Goal: Task Accomplishment & Management: Complete application form

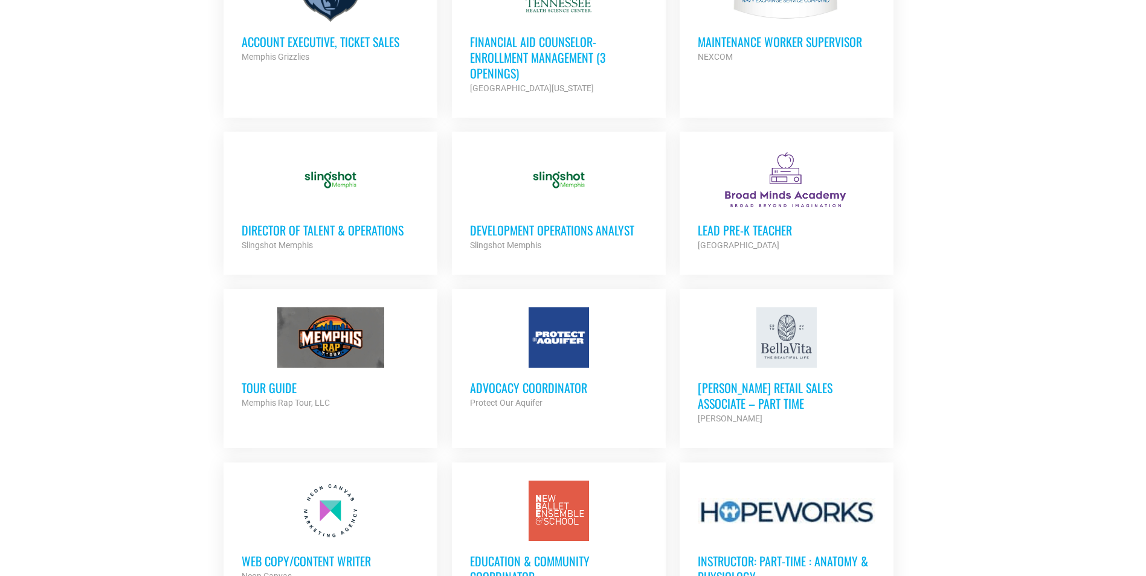
scroll to position [906, 0]
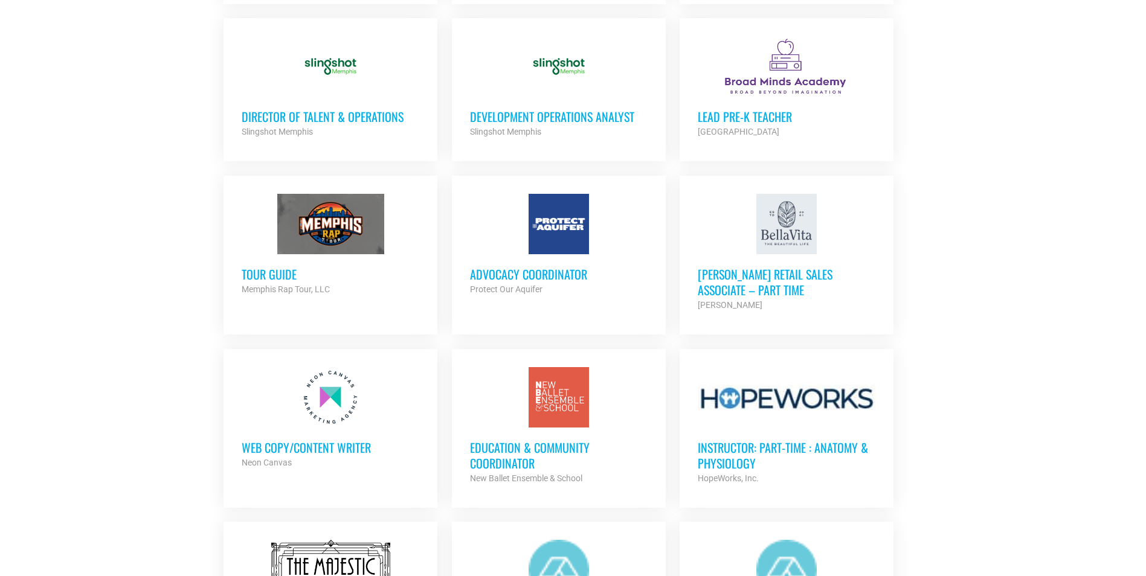
drag, startPoint x: 312, startPoint y: 452, endPoint x: 304, endPoint y: 453, distance: 7.9
click at [312, 452] on h3 "Web Copy/Content Writer" at bounding box center [331, 448] width 178 height 16
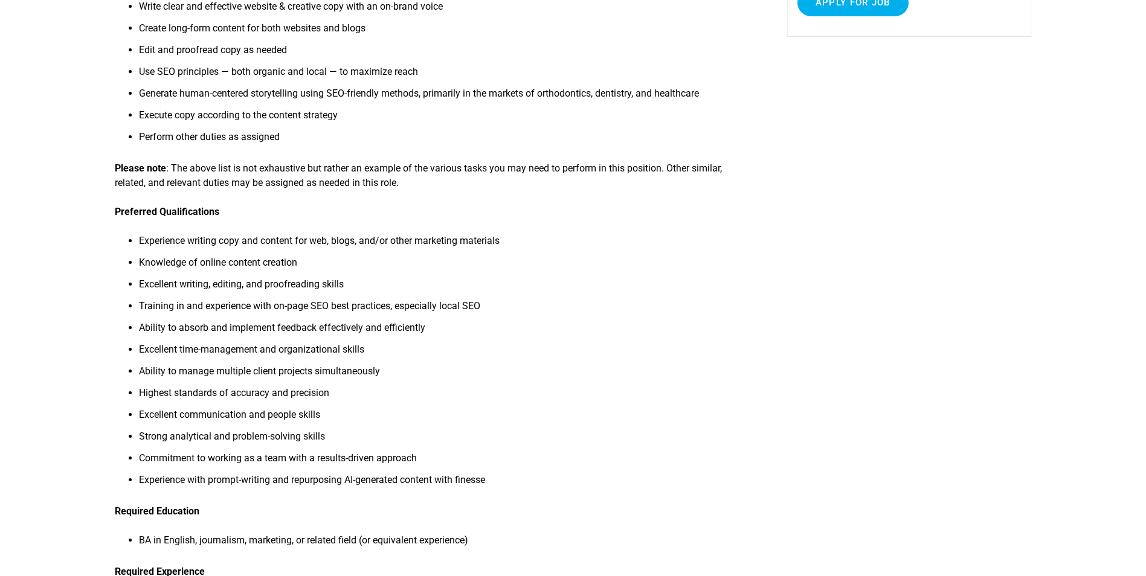
scroll to position [121, 0]
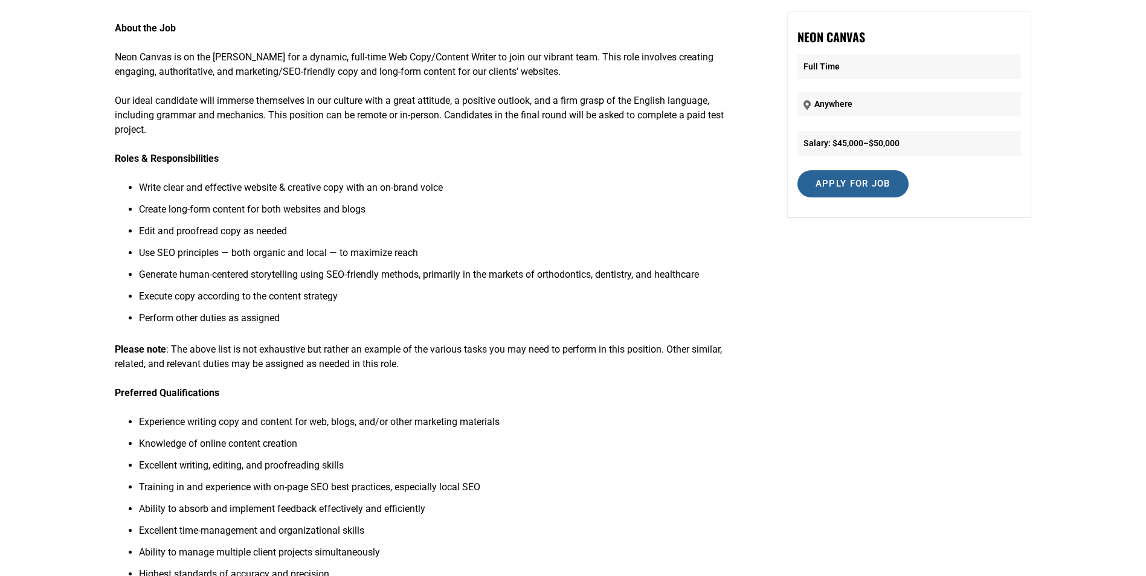
click at [842, 184] on input "Apply for job" at bounding box center [853, 183] width 111 height 27
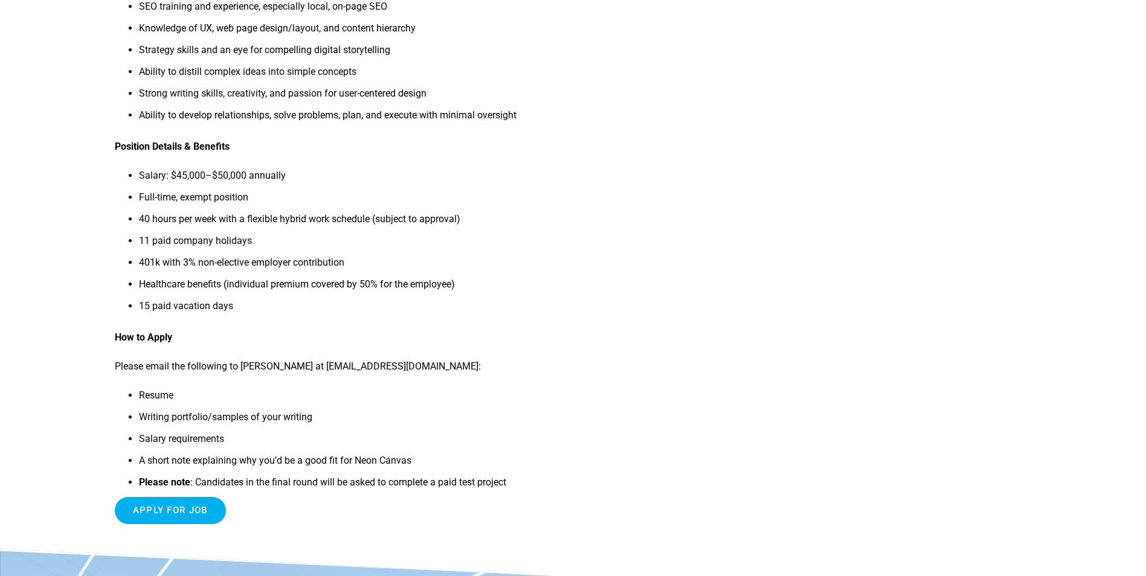
scroll to position [1027, 0]
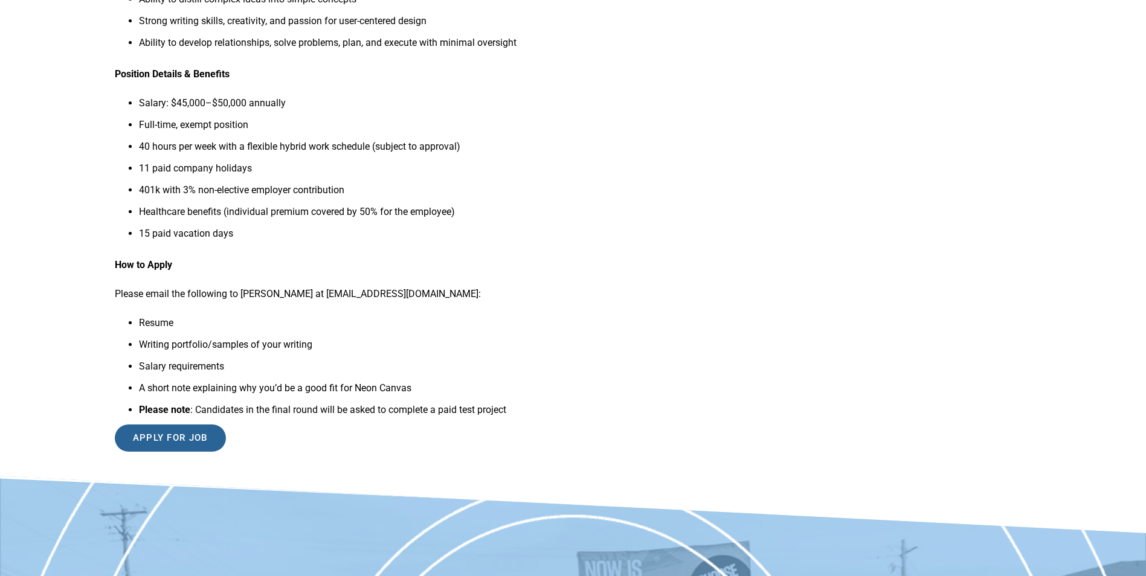
click at [156, 447] on input "Apply for job" at bounding box center [170, 438] width 111 height 27
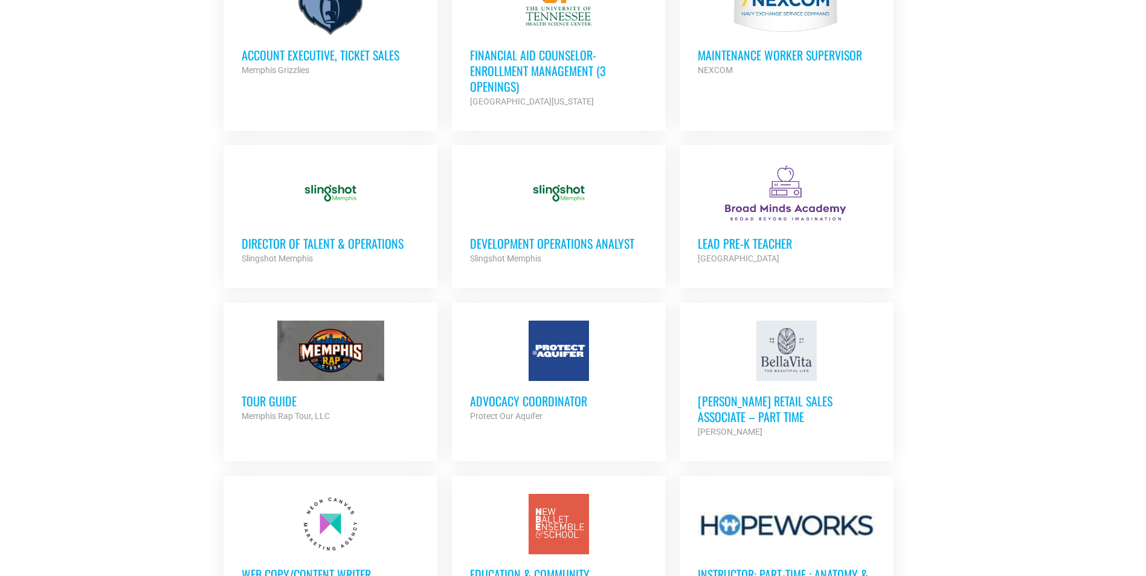
scroll to position [967, 0]
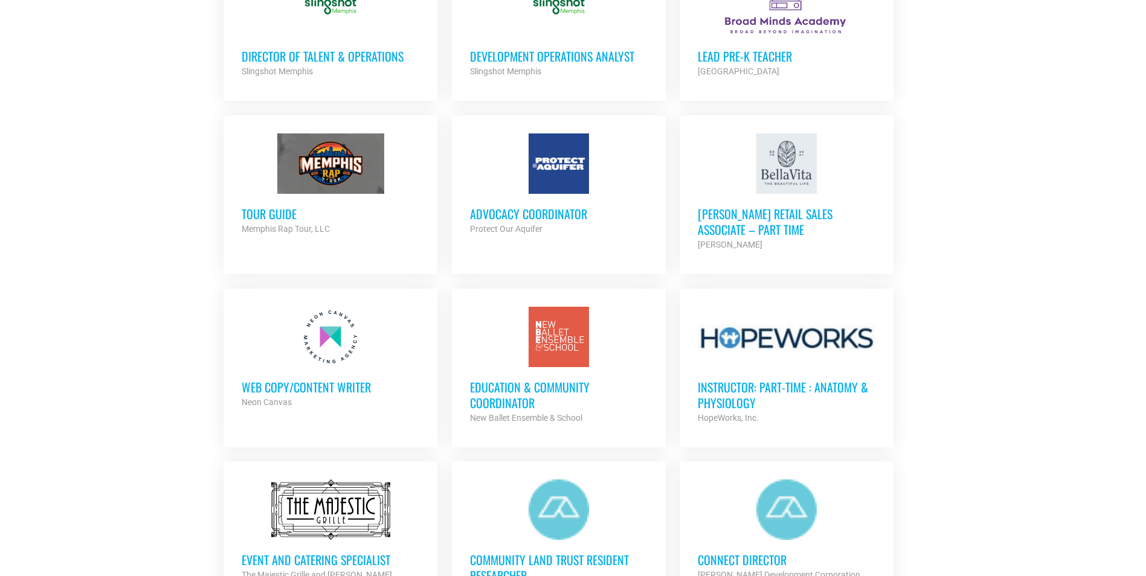
click at [508, 406] on h3 "Education & Community Coordinator" at bounding box center [559, 394] width 178 height 31
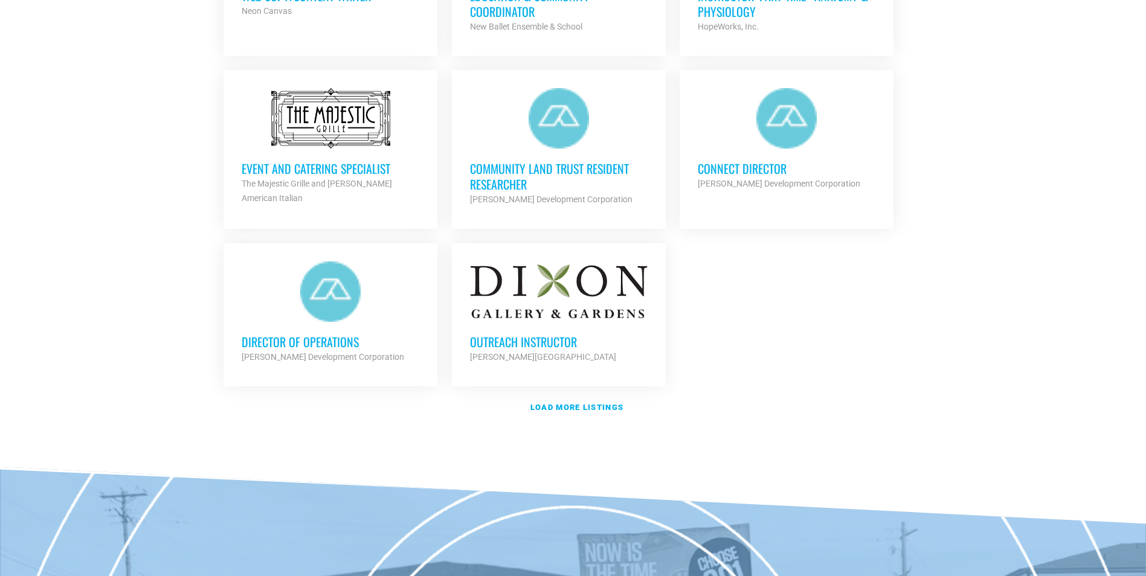
scroll to position [1450, 0]
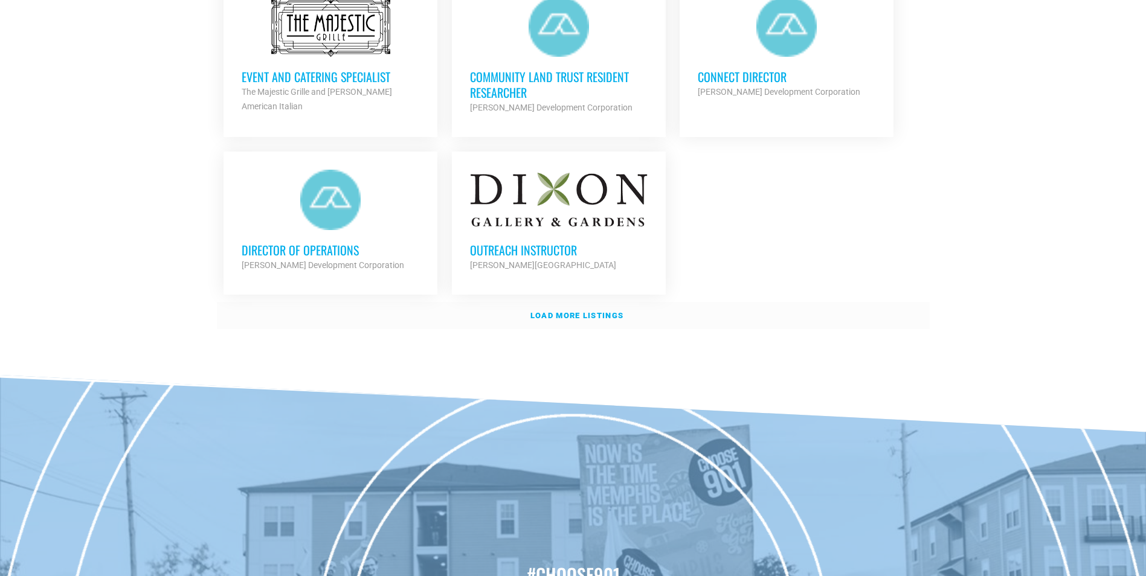
click at [560, 319] on link "Load more listings" at bounding box center [573, 316] width 713 height 28
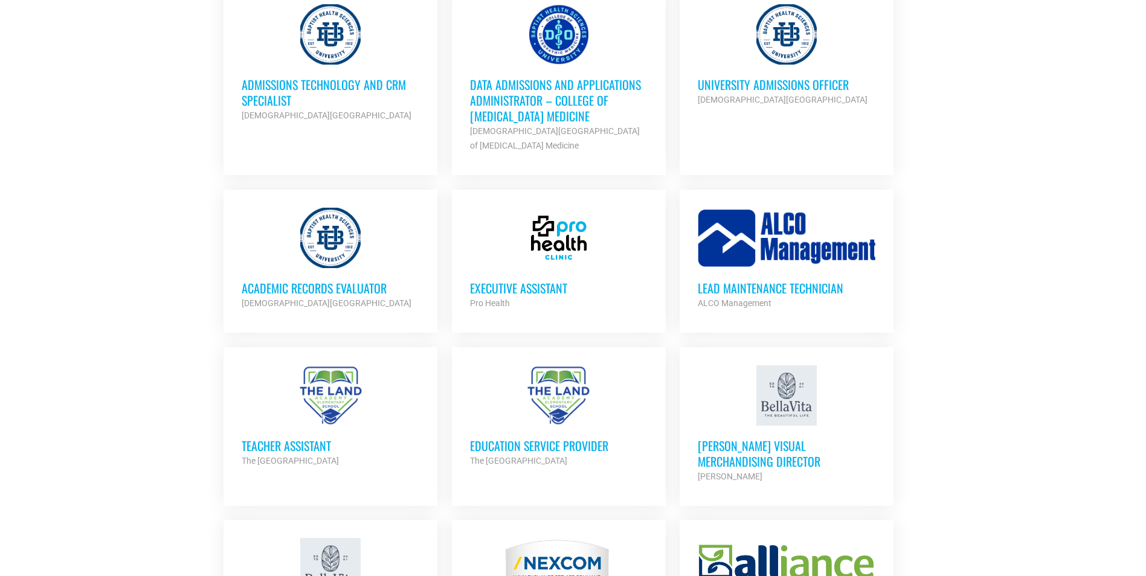
scroll to position [2175, 0]
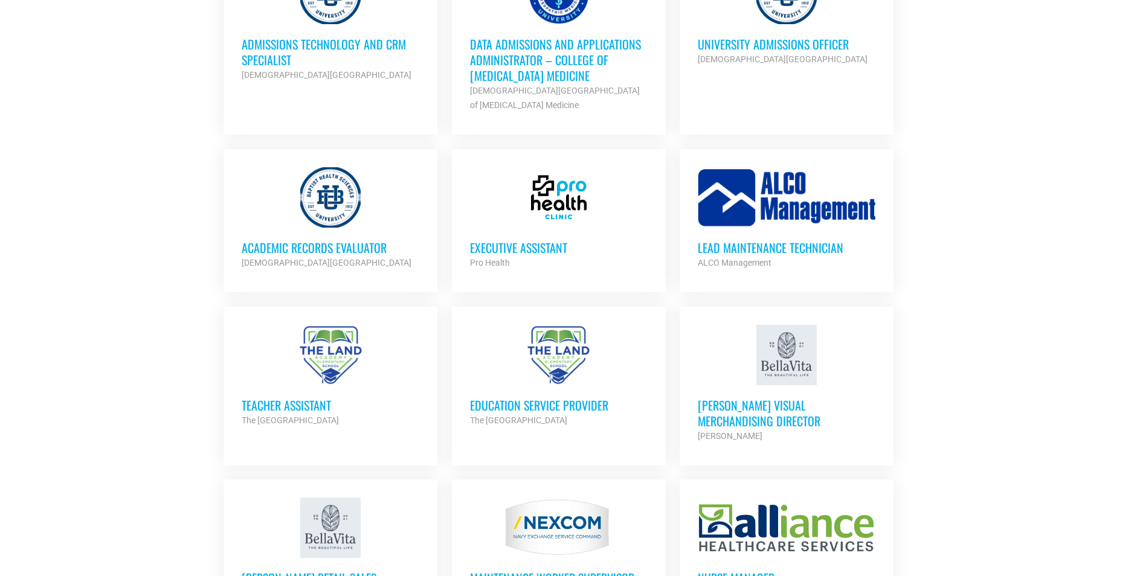
click at [514, 195] on div at bounding box center [559, 197] width 178 height 60
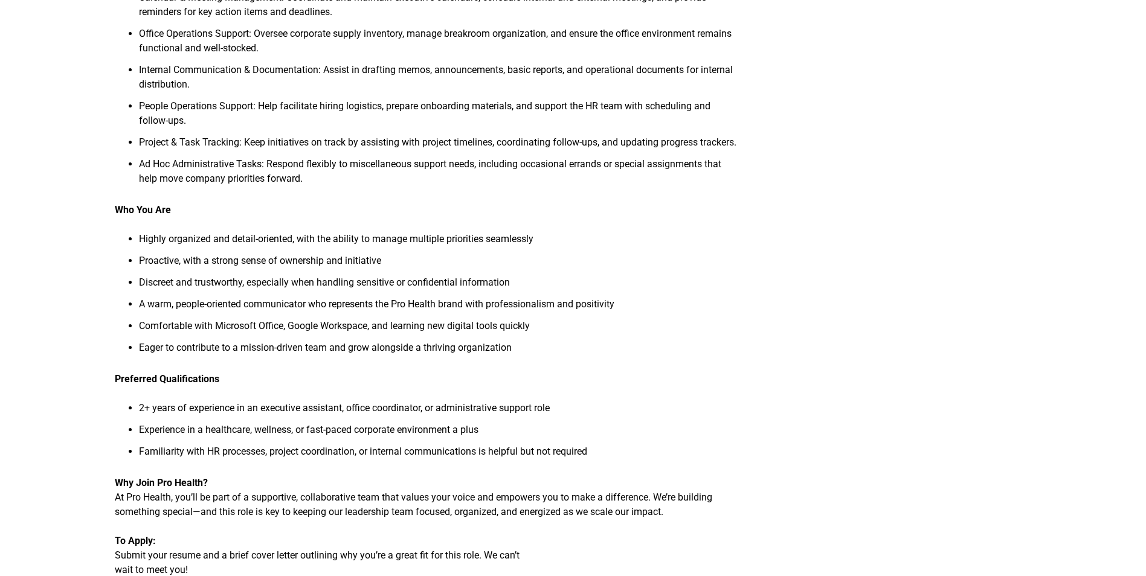
scroll to position [483, 0]
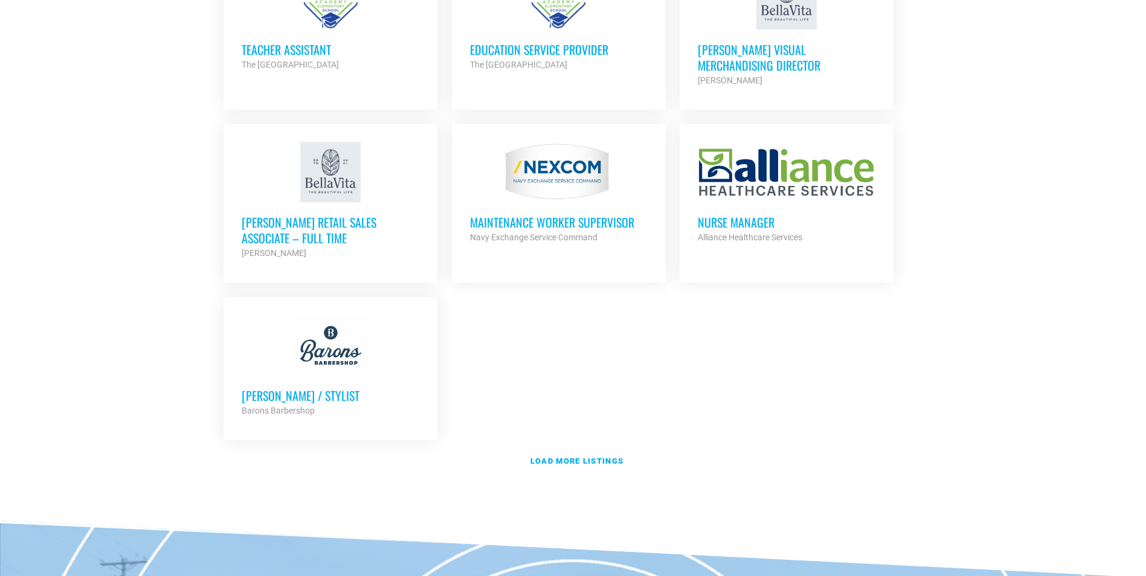
scroll to position [2659, 0]
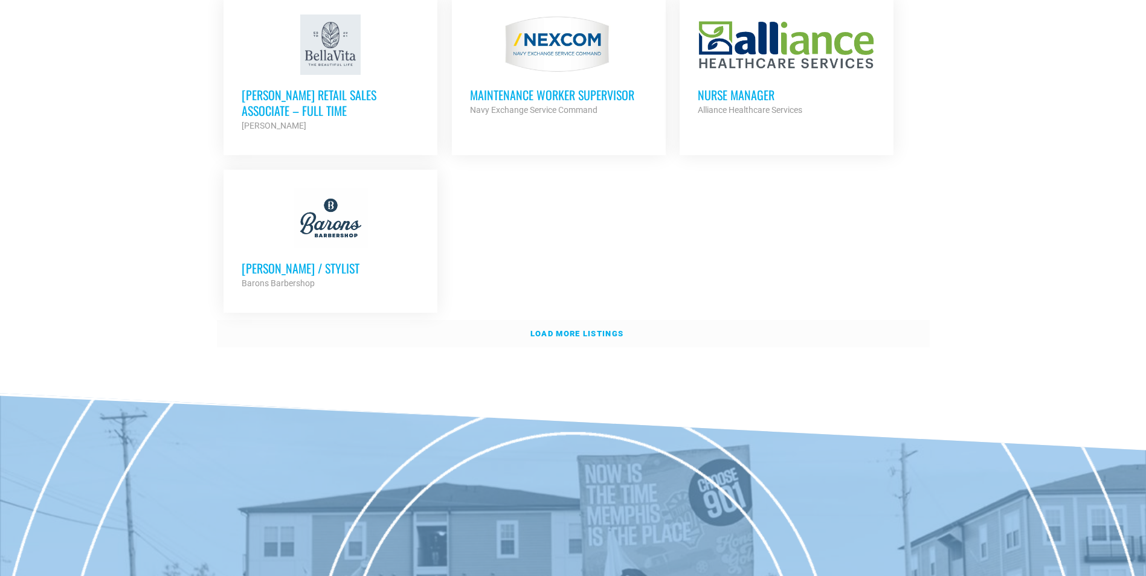
click at [583, 329] on strong "Load more listings" at bounding box center [577, 333] width 93 height 9
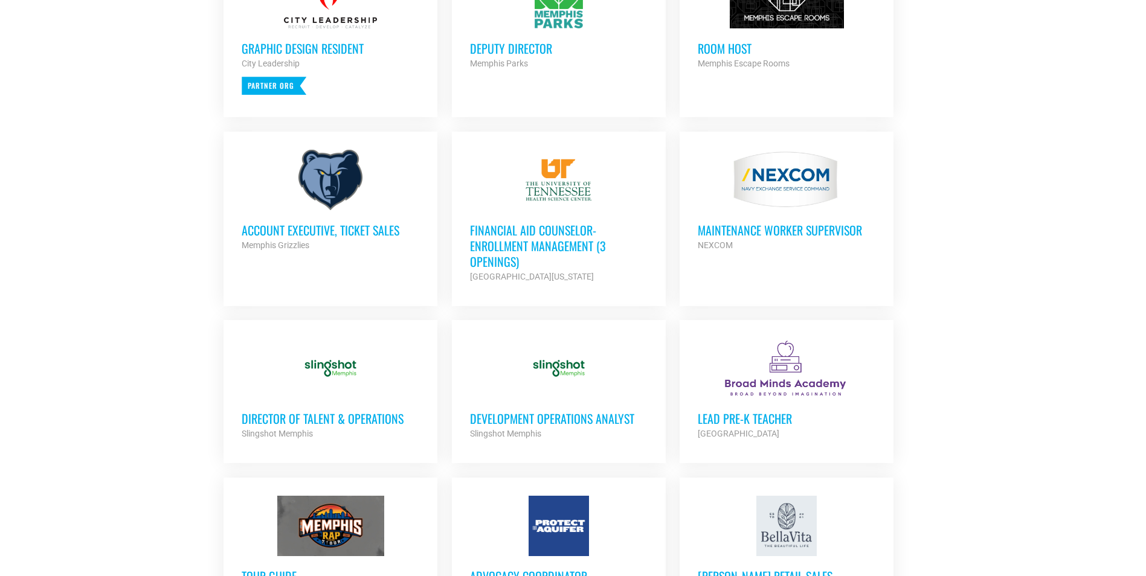
scroll to position [363, 0]
